Goal: Transaction & Acquisition: Download file/media

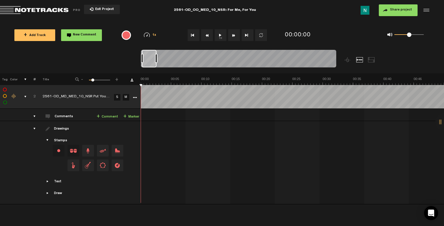
click at [134, 97] on icon "More" at bounding box center [135, 98] width 4 height 4
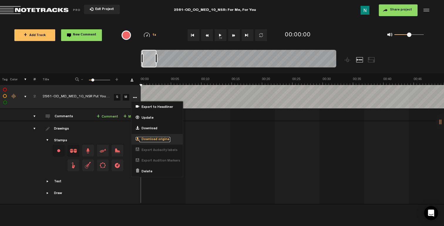
click at [152, 138] on span "Download original" at bounding box center [154, 139] width 31 height 5
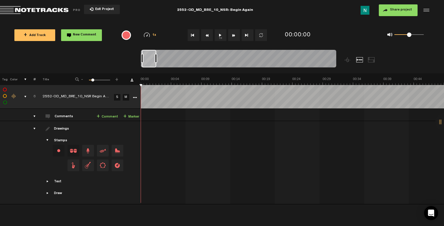
click at [134, 97] on icon "More" at bounding box center [135, 98] width 4 height 4
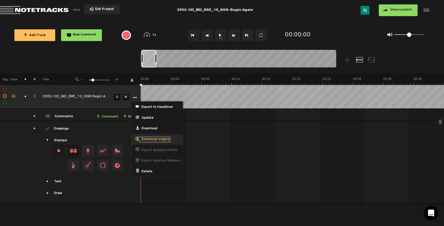
click at [152, 139] on span "Download original" at bounding box center [154, 139] width 31 height 5
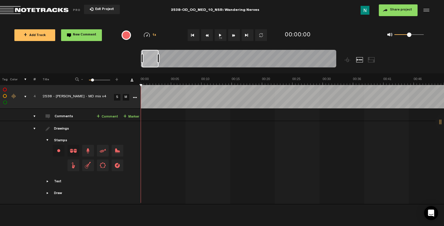
click at [135, 98] on icon "More" at bounding box center [135, 98] width 4 height 4
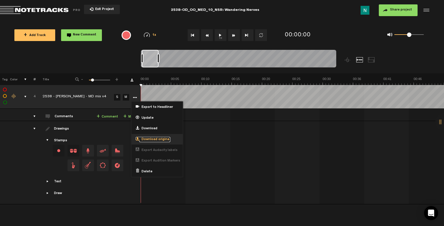
click at [146, 139] on span "Download original" at bounding box center [154, 139] width 31 height 5
